Goal: Transaction & Acquisition: Purchase product/service

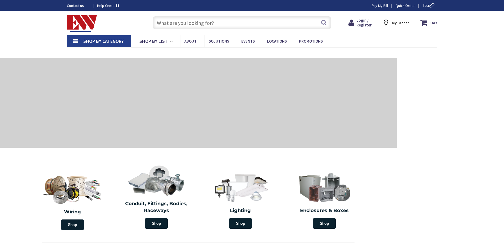
click at [187, 23] on input "text" at bounding box center [242, 22] width 179 height 13
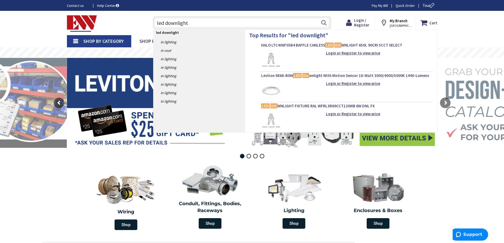
type input "led downlights"
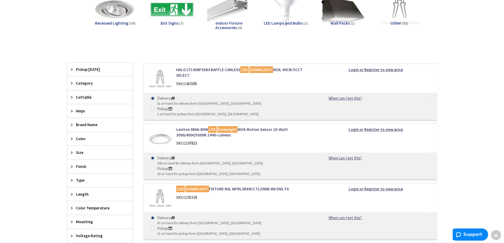
scroll to position [106, 0]
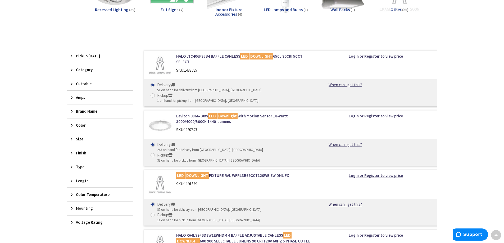
click at [100, 192] on span "Color Temperature" at bounding box center [97, 195] width 43 height 6
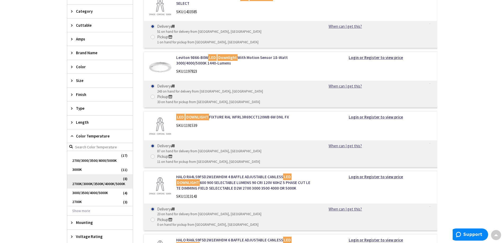
scroll to position [185, 0]
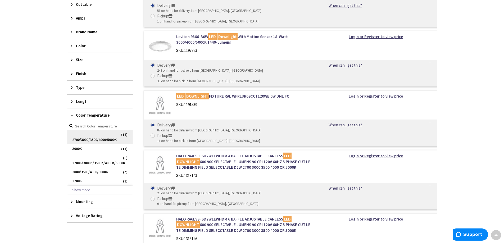
click at [96, 141] on span "2700/3000/3500/4000/5000K" at bounding box center [100, 137] width 66 height 14
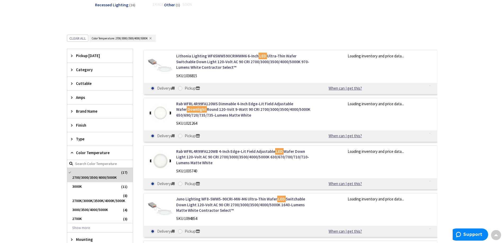
scroll to position [110, 0]
click at [88, 97] on span "Amps" at bounding box center [97, 98] width 43 height 6
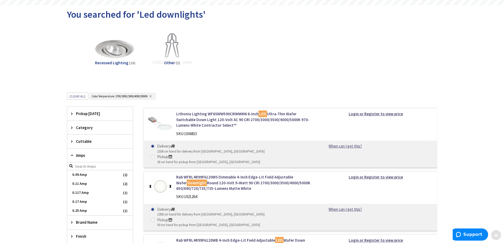
scroll to position [53, 0]
click at [109, 55] on img at bounding box center [115, 49] width 48 height 48
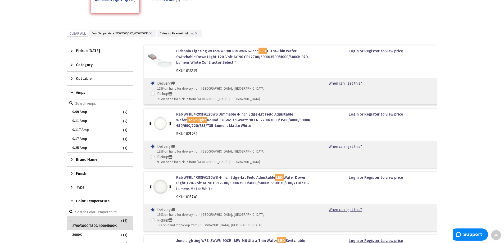
scroll to position [66, 0]
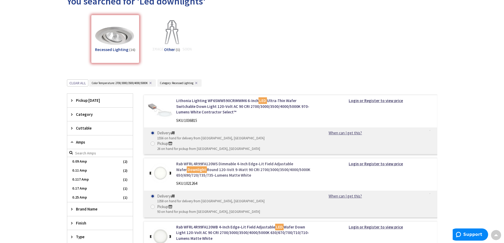
click at [201, 161] on link "Rab WFRL4R99FA120WS Dimmable 4-Inch Edge-Lit Field Adjustable Wafer Downlight R…" at bounding box center [243, 169] width 135 height 17
